Goal: Information Seeking & Learning: Learn about a topic

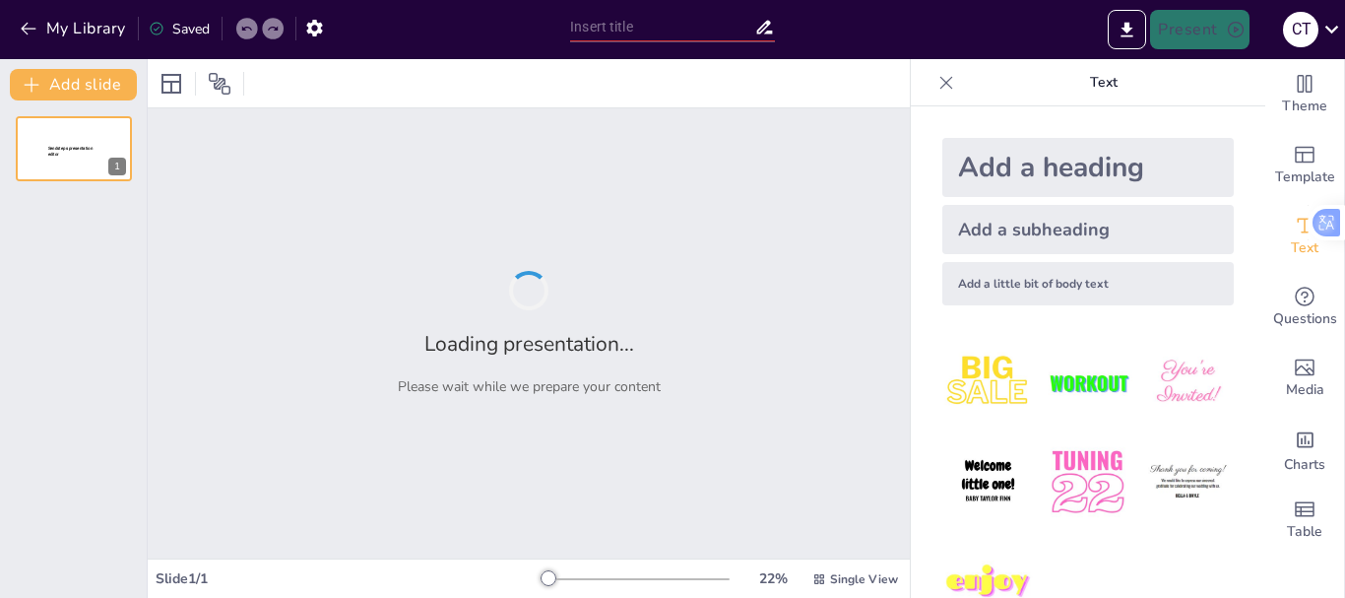
type input "Estudios de Caso sobre Demanda Insatisfecha en Diversos Sectores"
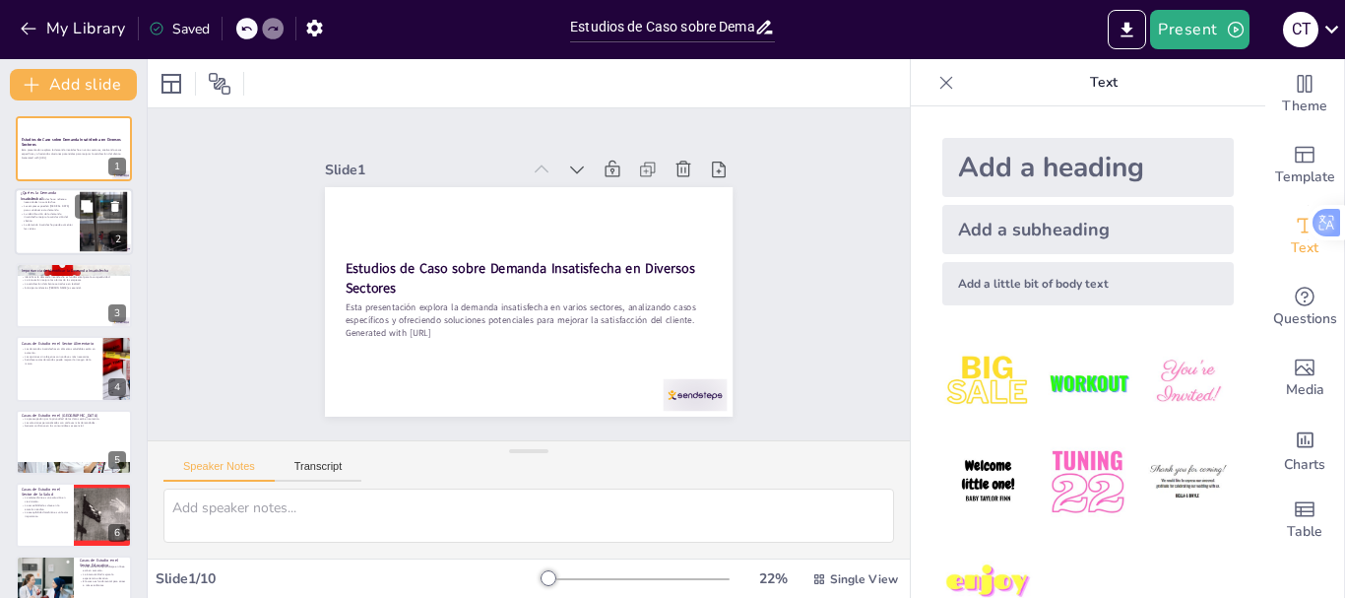
click at [65, 227] on p "La demanda insatisfecha puede aumentar las ventas." at bounding box center [47, 226] width 53 height 7
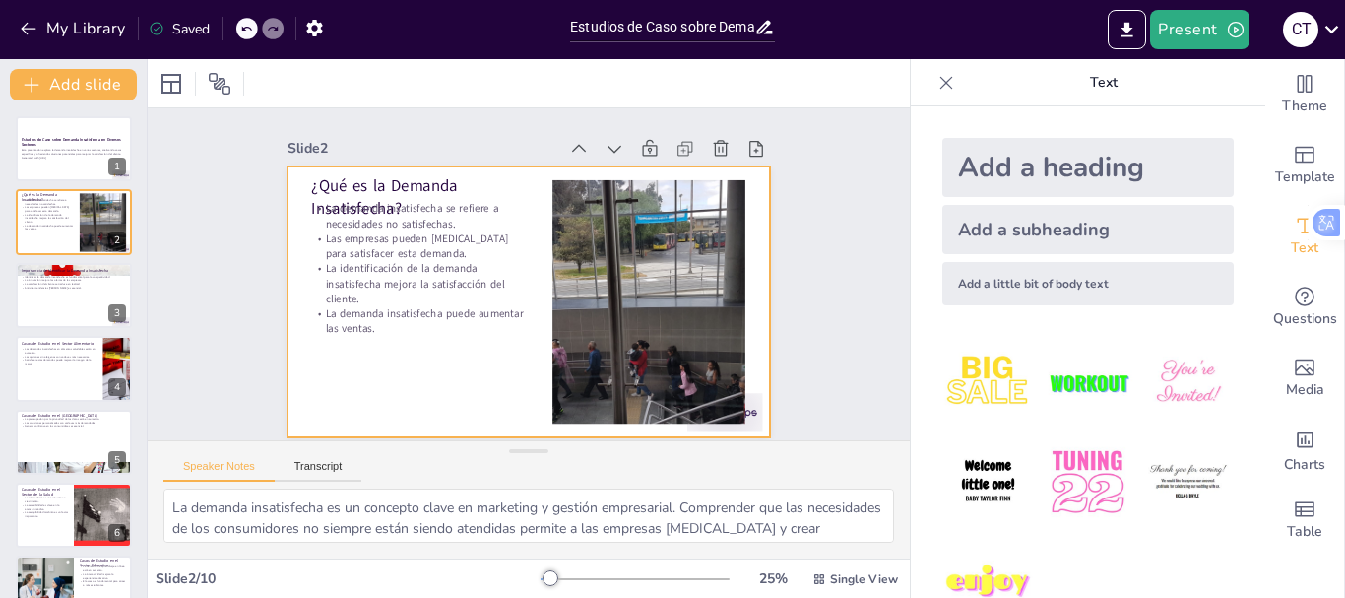
scroll to position [39, 0]
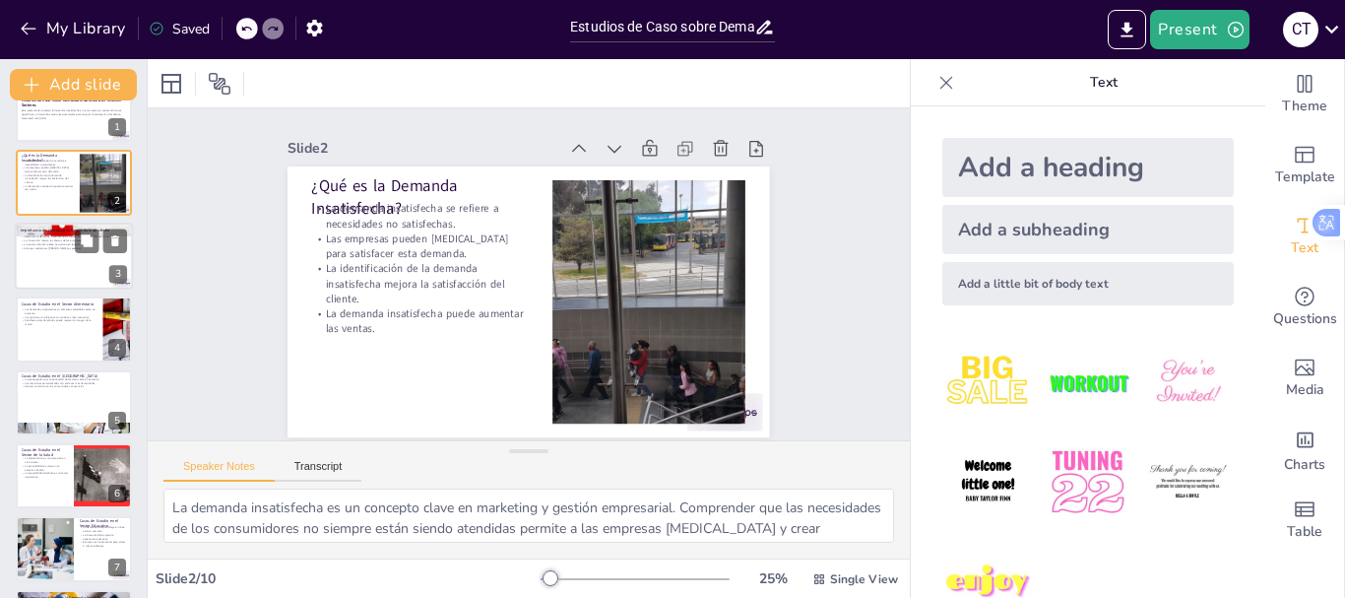
click at [40, 229] on p "Importancia de Identificar la Demanda Insatisfecha" at bounding box center [74, 230] width 106 height 6
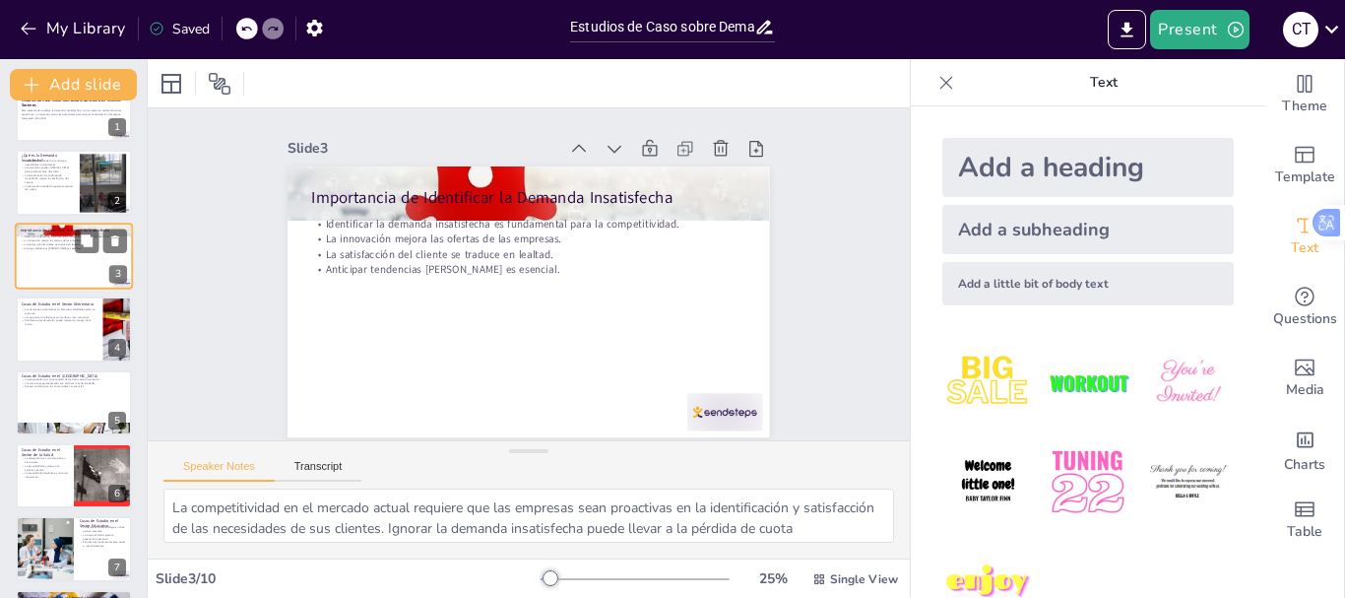
scroll to position [0, 0]
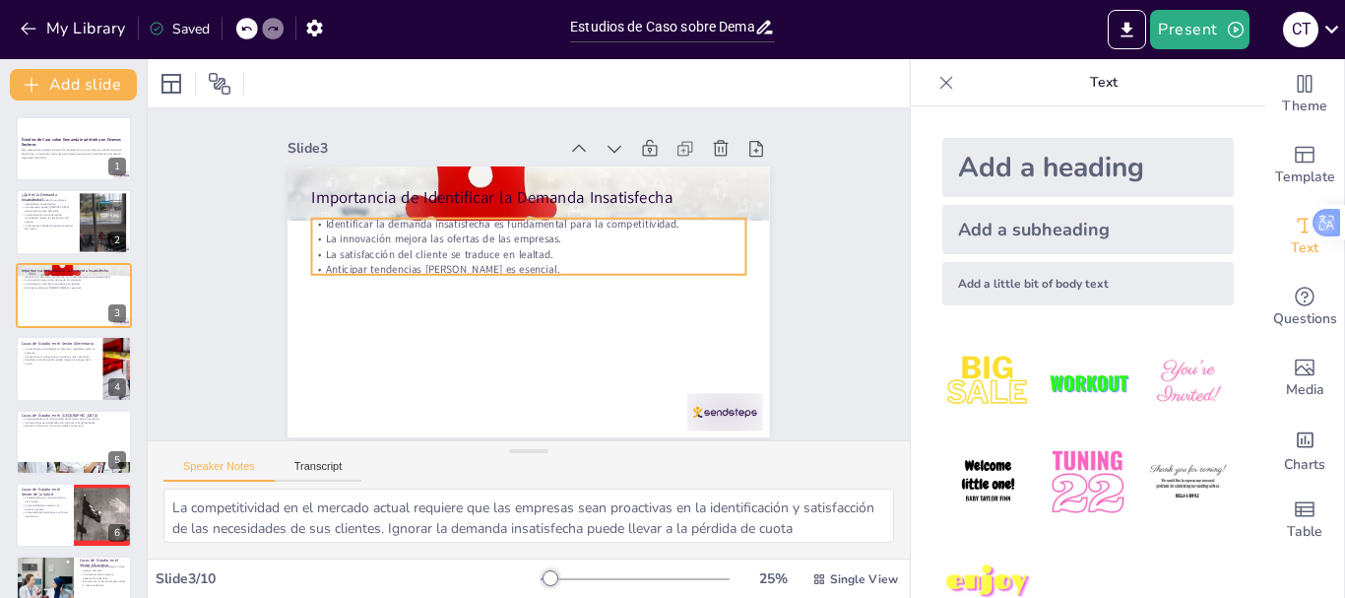
click at [496, 247] on p "La satisfacción del cliente se traduce en lealtad." at bounding box center [548, 278] width 104 height 427
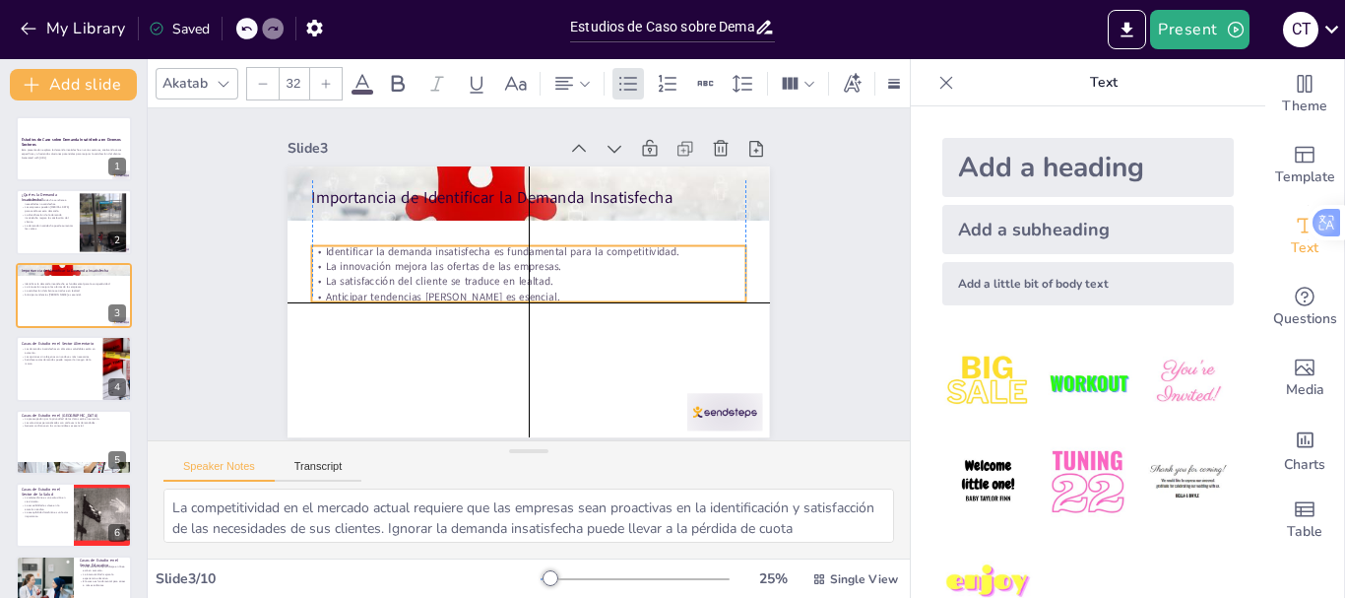
drag, startPoint x: 388, startPoint y: 247, endPoint x: 388, endPoint y: 269, distance: 21.7
click at [388, 269] on div "Identificar la demanda insatisfecha es fundamental para la competitividad. La i…" at bounding box center [528, 275] width 436 height 149
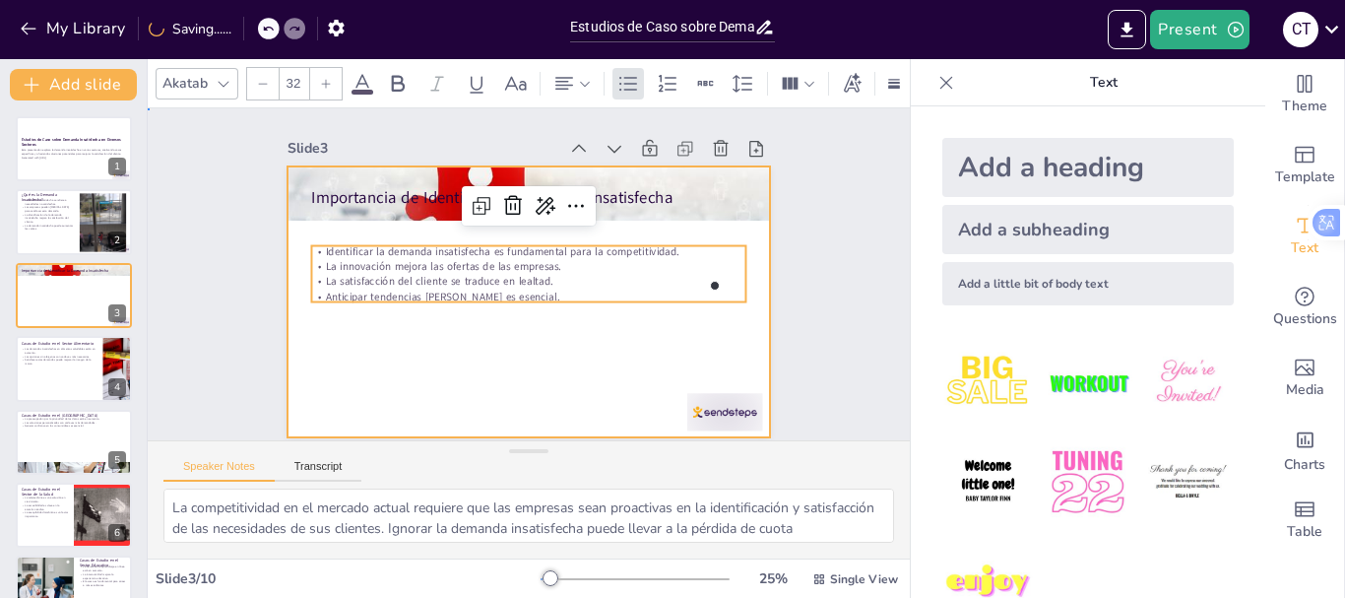
click at [387, 325] on div at bounding box center [506, 290] width 502 height 549
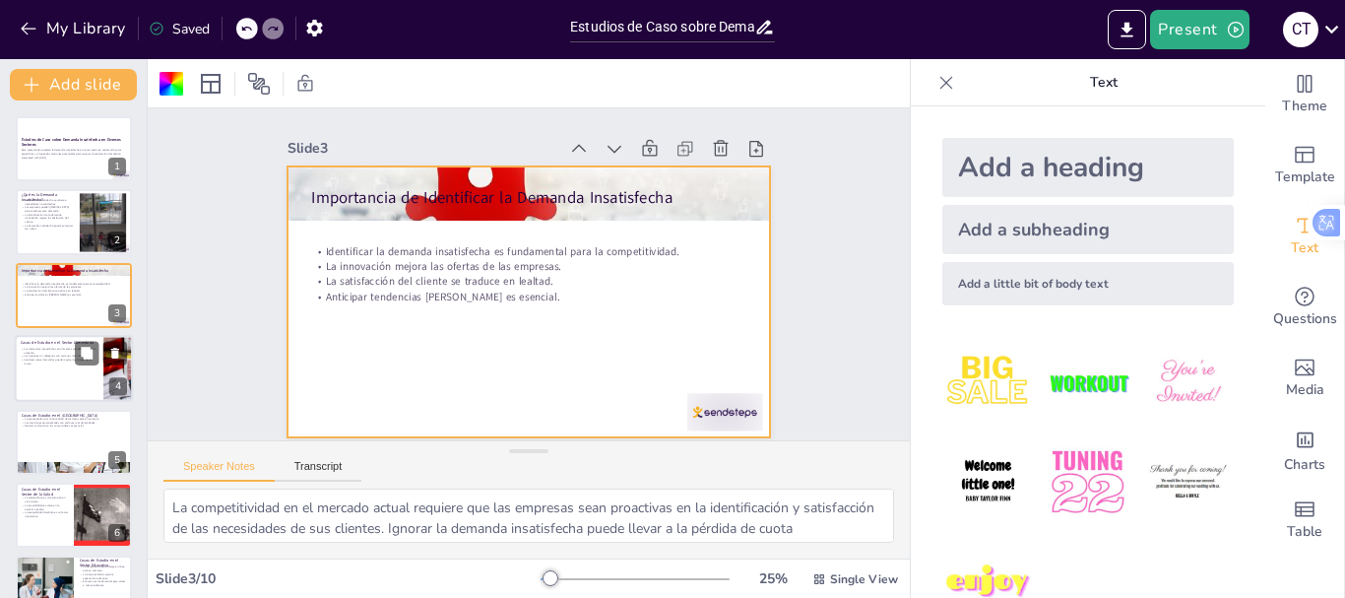
click at [78, 371] on div at bounding box center [74, 368] width 118 height 67
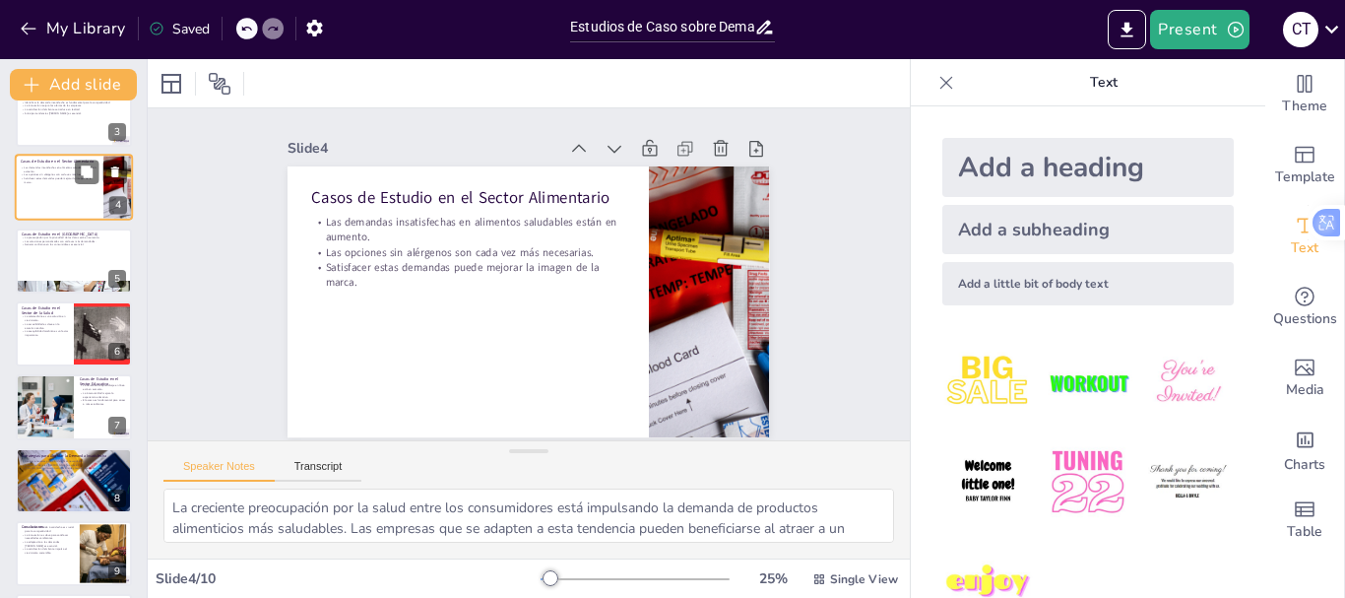
scroll to position [206, 0]
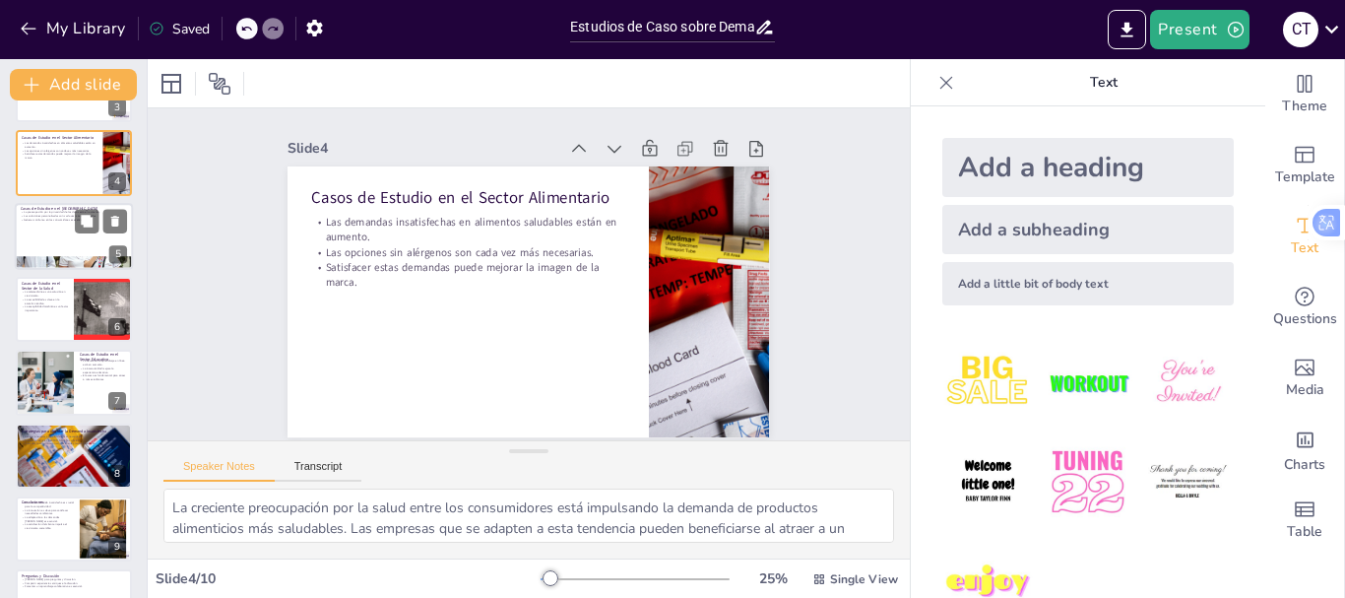
click at [63, 233] on div at bounding box center [74, 236] width 118 height 67
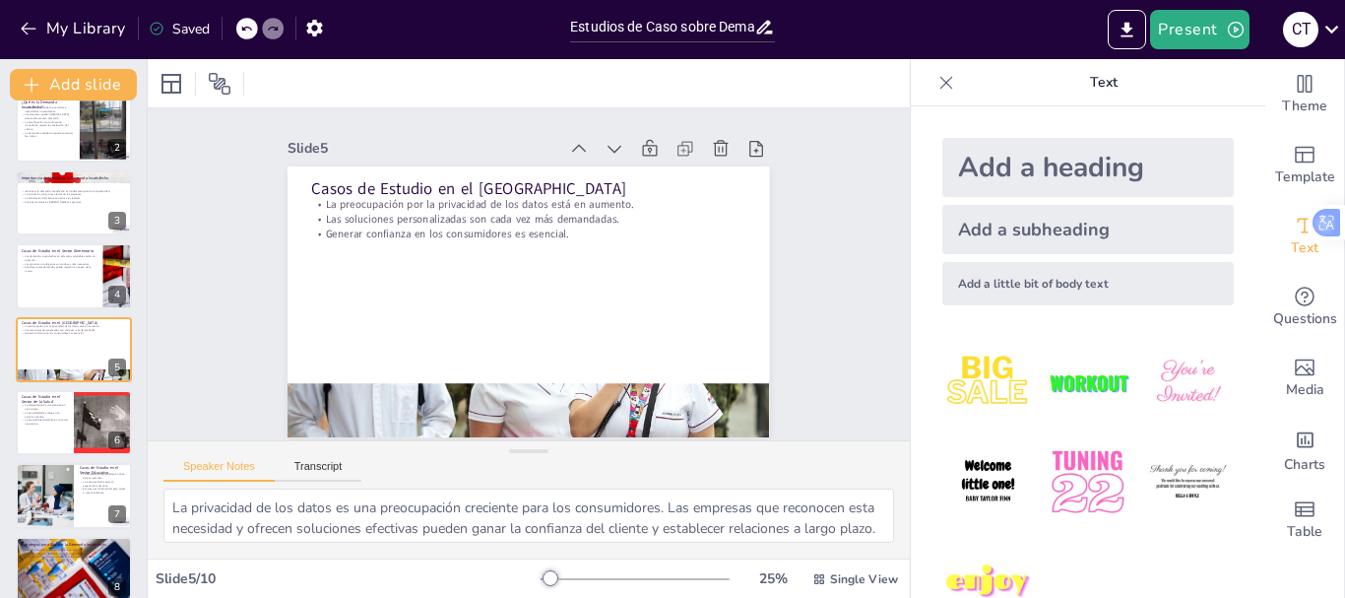
click at [58, 314] on div "Estudios de Caso sobre Demanda Insatisfecha en Diversos Sectores Esta presentac…" at bounding box center [73, 386] width 147 height 725
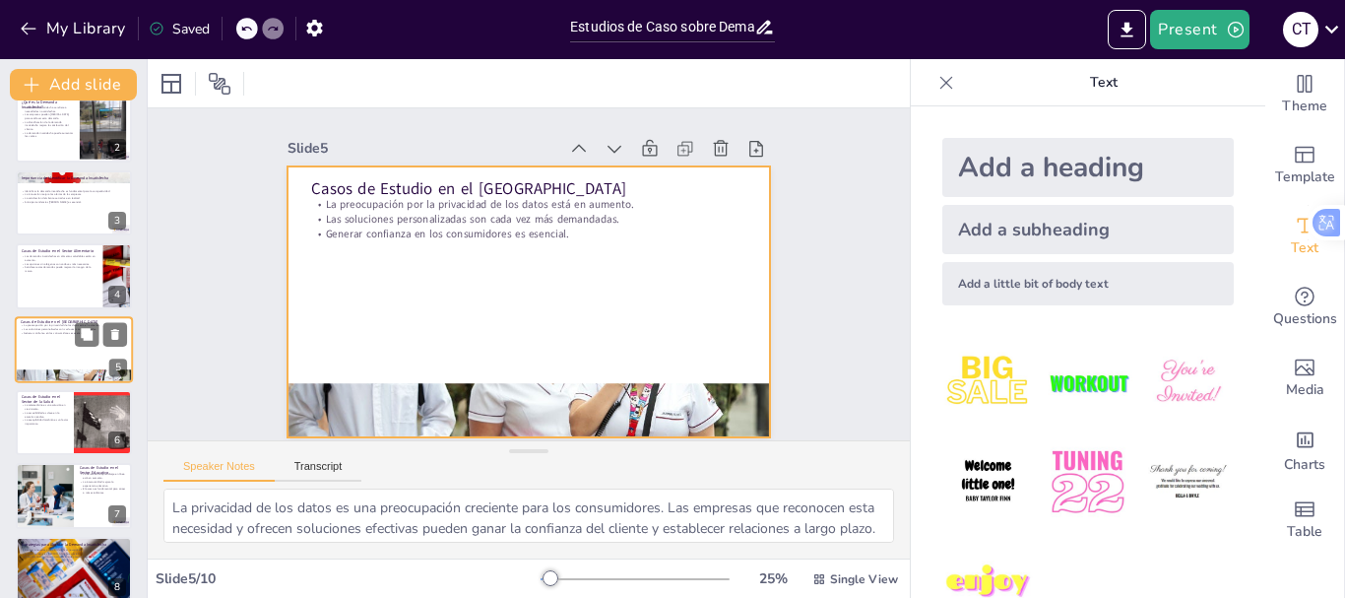
click at [58, 345] on div at bounding box center [74, 349] width 118 height 67
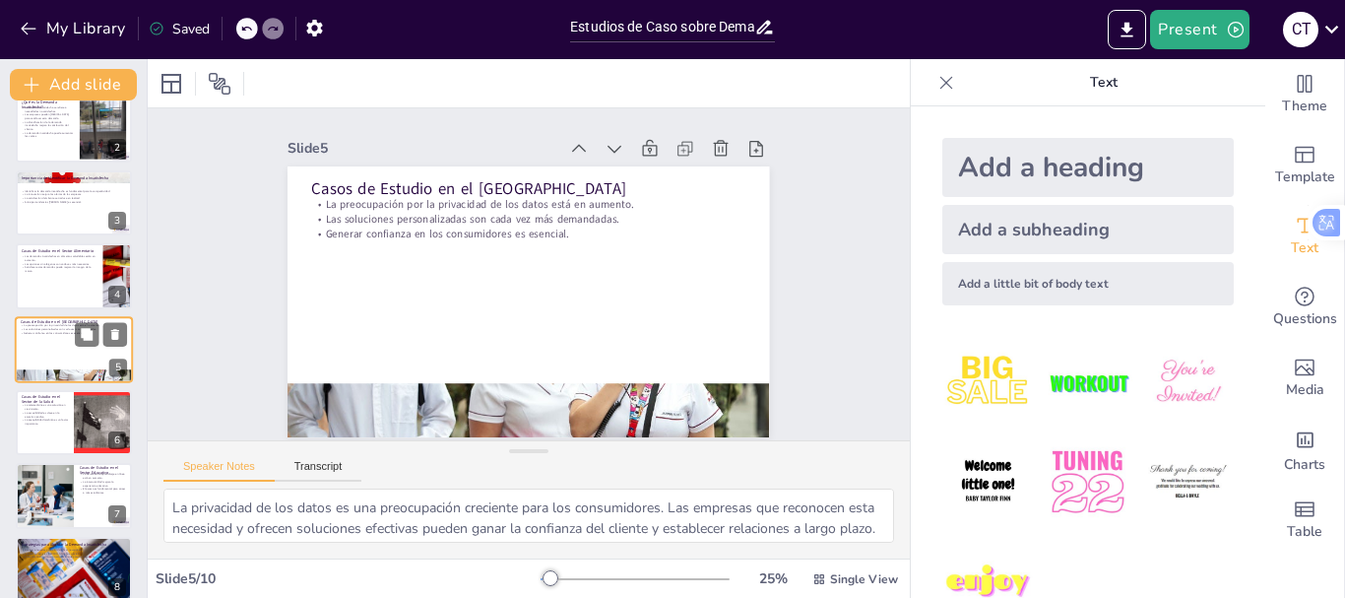
scroll to position [9, 0]
click at [57, 287] on div at bounding box center [74, 275] width 118 height 67
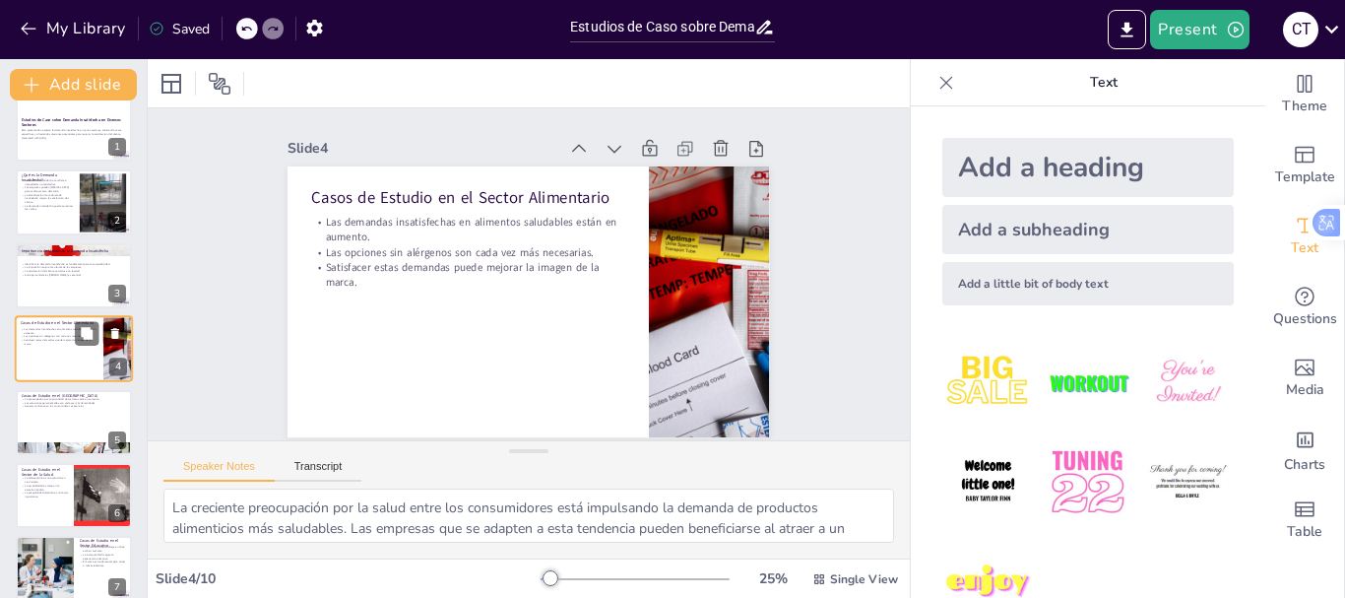
scroll to position [259, 0]
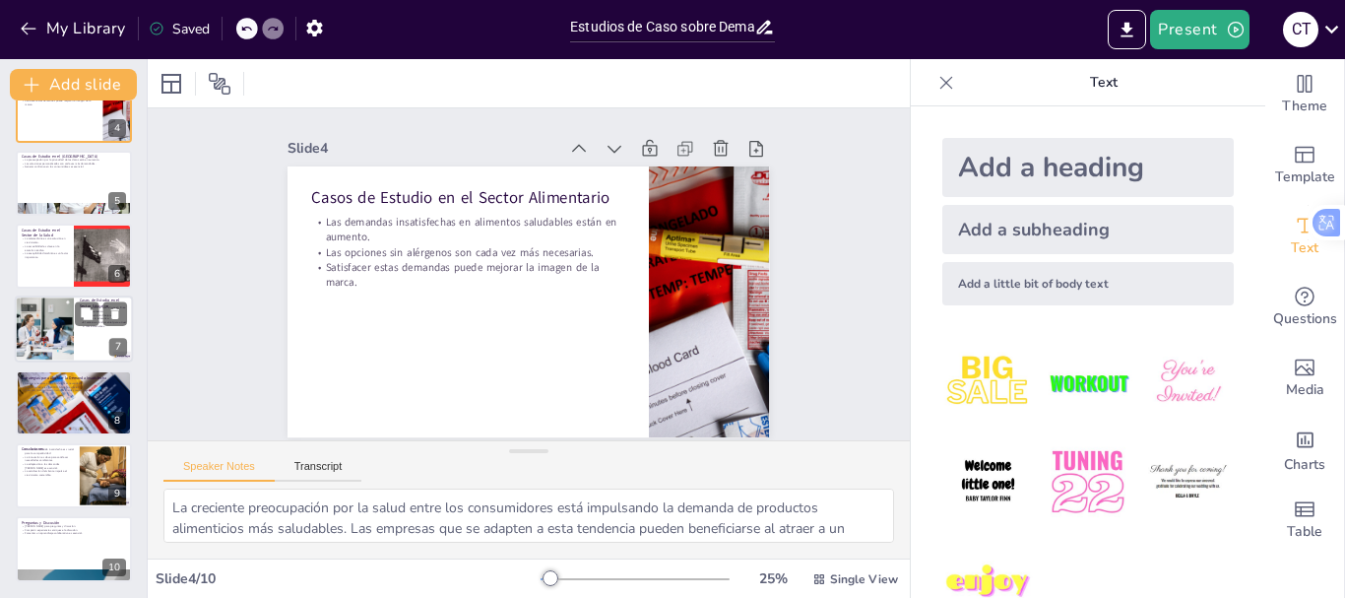
click at [54, 328] on div at bounding box center [44, 329] width 100 height 67
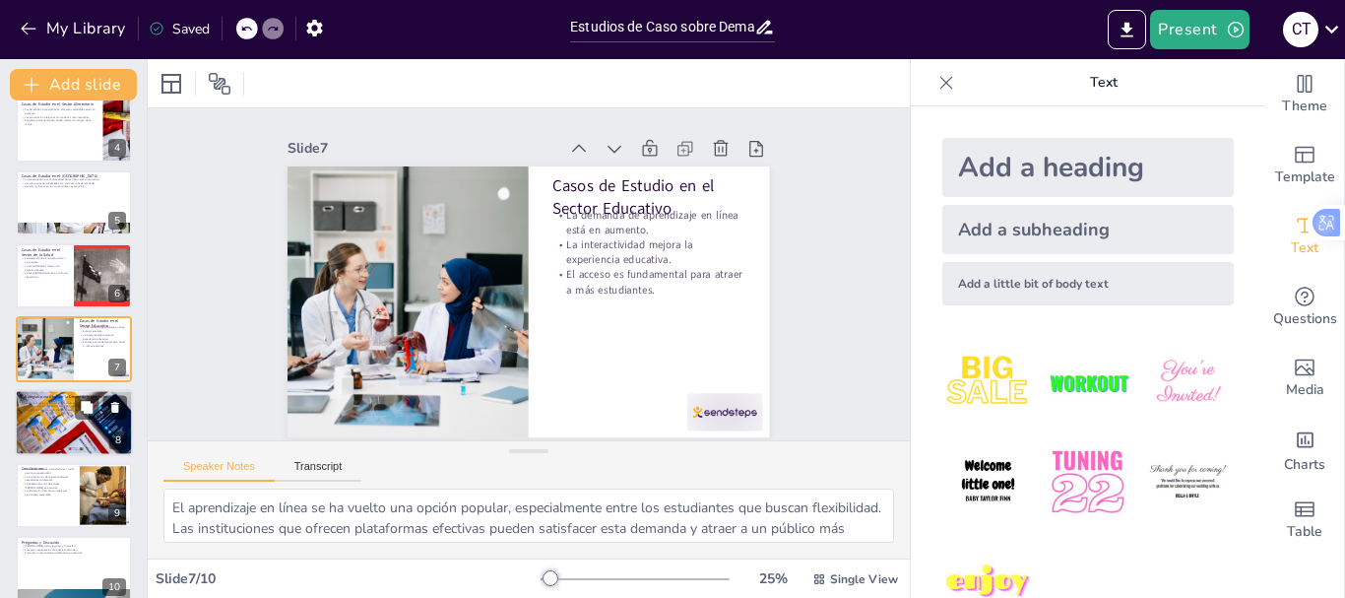
click at [46, 398] on p "Estrategias para Abordar la Demanda Insatisfecha" at bounding box center [74, 397] width 106 height 6
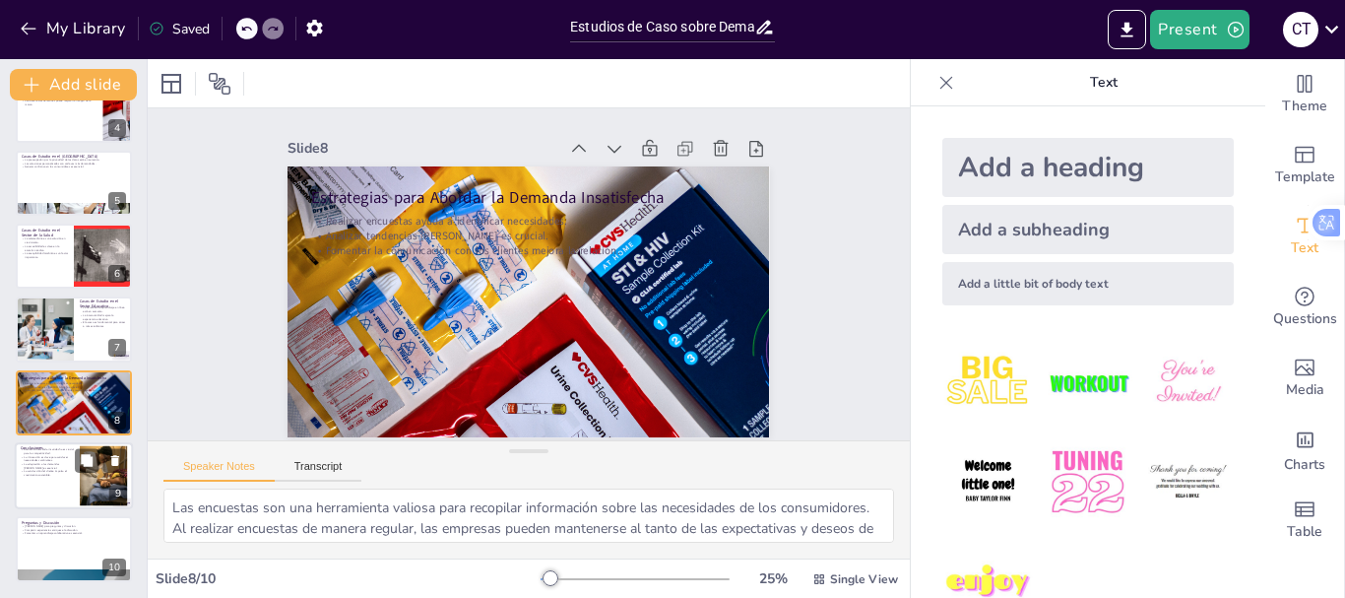
click at [60, 451] on p "Abordar la demanda insatisfecha es crucial para la competitividad." at bounding box center [47, 450] width 53 height 7
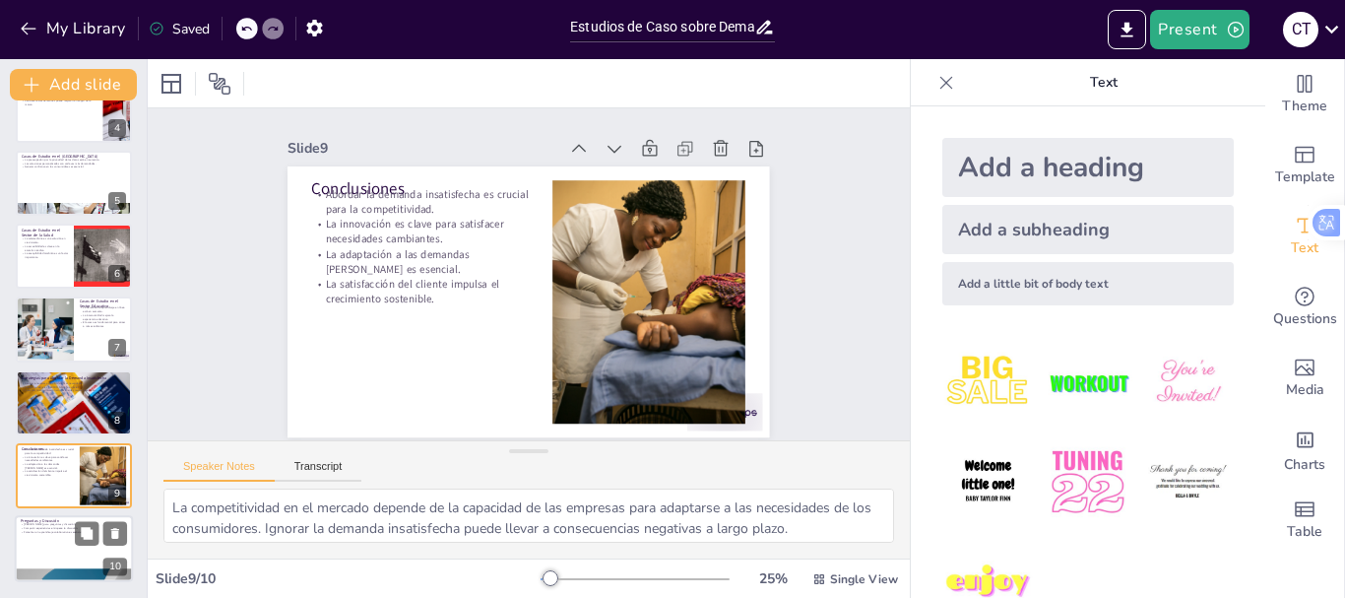
click at [60, 546] on div at bounding box center [74, 549] width 118 height 67
type textarea "La interacción es fundamental para el aprendizaje. Al permitir que los particip…"
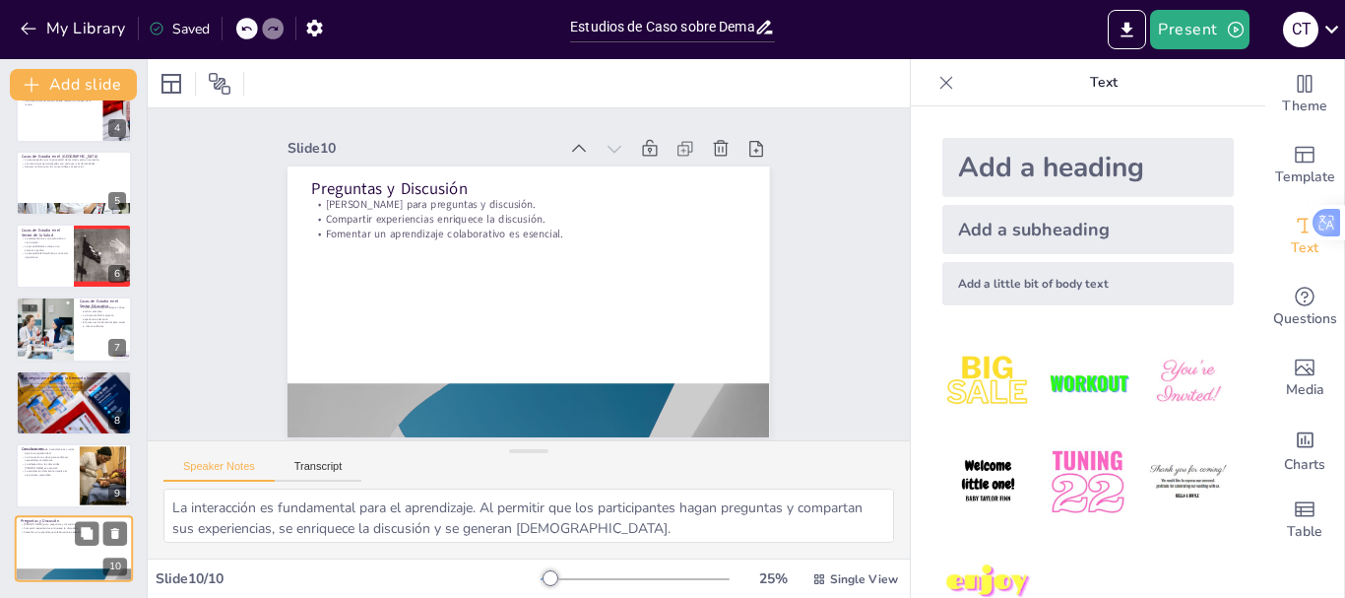
scroll to position [9, 0]
